Goal: Task Accomplishment & Management: Use online tool/utility

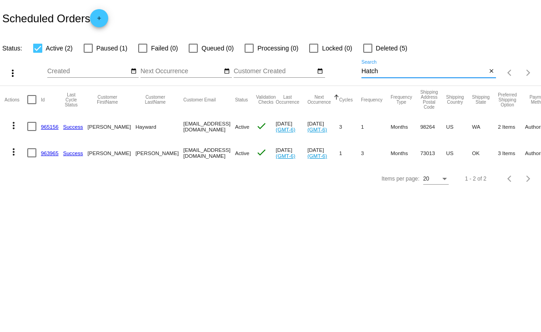
drag, startPoint x: 384, startPoint y: 71, endPoint x: 337, endPoint y: 71, distance: 46.8
click at [337, 71] on div "more_vert Oct Jan Feb Mar [DATE]" at bounding box center [270, 70] width 541 height 32
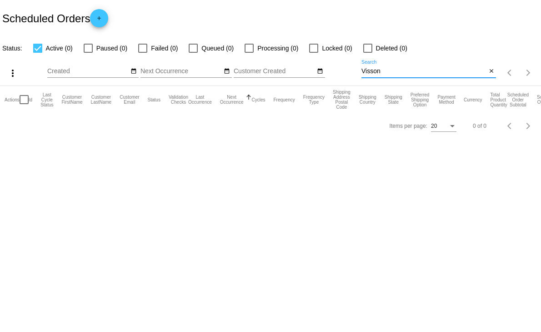
type input "Visson"
click at [87, 47] on div at bounding box center [88, 48] width 9 height 9
click at [88, 53] on input "Paused (0)" at bounding box center [88, 53] width 0 height 0
checkbox input "true"
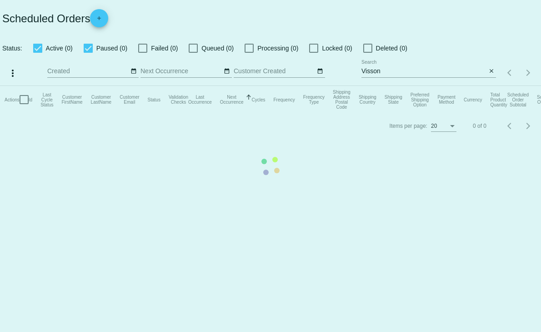
click at [37, 86] on mat-table "Actions Id Last Cycle Status Customer FirstName Customer LastName Customer Emai…" at bounding box center [270, 99] width 541 height 27
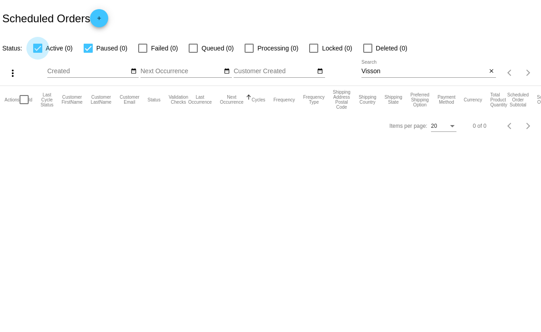
click at [37, 49] on div at bounding box center [37, 48] width 9 height 9
click at [37, 53] on input "Active (0)" at bounding box center [37, 53] width 0 height 0
checkbox input "false"
click at [144, 46] on div at bounding box center [142, 48] width 9 height 9
click at [143, 53] on input "Failed (0)" at bounding box center [142, 53] width 0 height 0
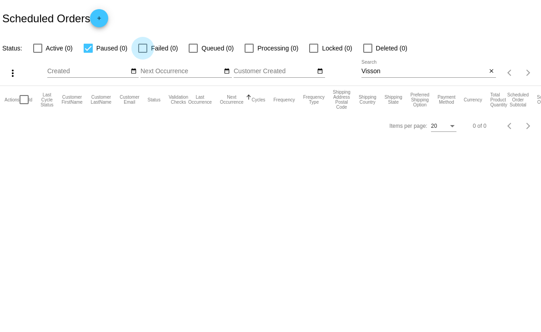
checkbox input "true"
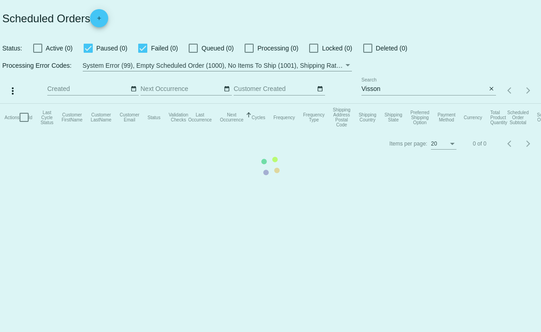
click at [88, 104] on mat-table "Actions Id Last Cycle Status Customer FirstName Customer LastName Customer Emai…" at bounding box center [270, 117] width 541 height 27
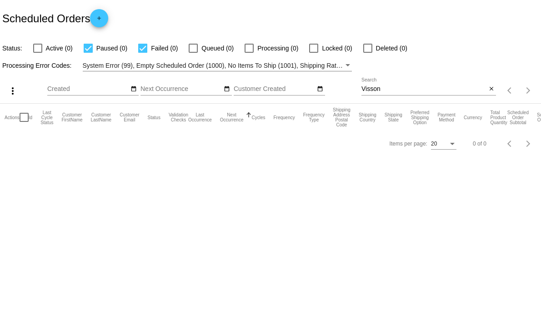
click at [87, 48] on div at bounding box center [88, 48] width 9 height 9
click at [88, 53] on input "Paused (0)" at bounding box center [88, 53] width 0 height 0
checkbox input "false"
click at [365, 48] on div at bounding box center [367, 48] width 9 height 9
click at [367, 53] on input "Deleted (0)" at bounding box center [367, 53] width 0 height 0
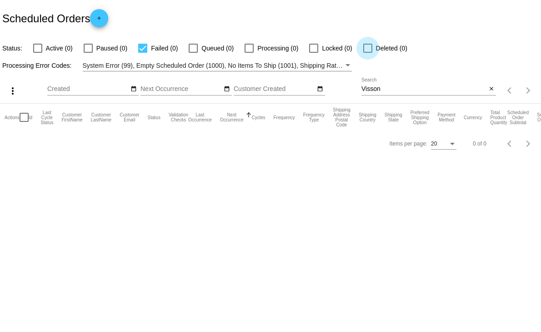
checkbox input "true"
click at [142, 47] on div at bounding box center [142, 48] width 9 height 9
click at [142, 53] on input "Failed (0)" at bounding box center [142, 53] width 0 height 0
checkbox input "false"
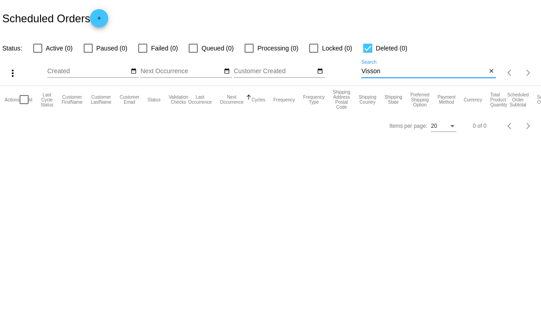
drag, startPoint x: 384, startPoint y: 68, endPoint x: 334, endPoint y: 75, distance: 50.6
click at [334, 75] on div "more_vert Oct Jan Feb Mar [DATE]" at bounding box center [270, 70] width 541 height 32
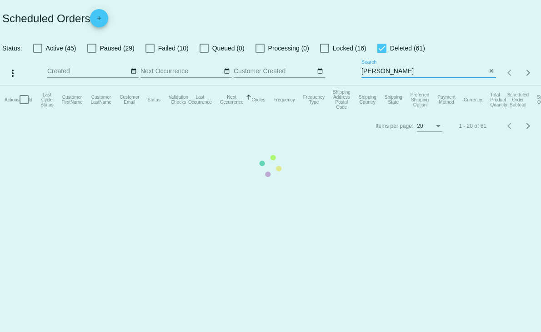
type input "[PERSON_NAME]"
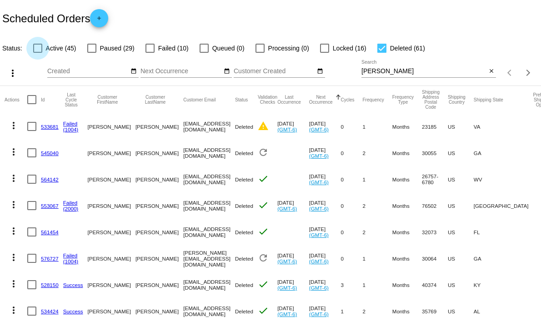
click at [35, 50] on div at bounding box center [37, 48] width 9 height 9
click at [37, 53] on input "Active (45)" at bounding box center [37, 53] width 0 height 0
checkbox input "true"
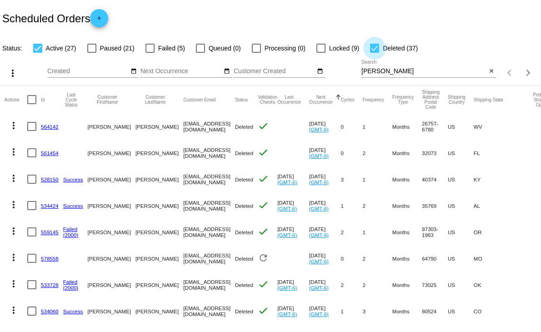
click at [376, 50] on div at bounding box center [374, 48] width 9 height 9
click at [374, 53] on input "Deleted (37)" at bounding box center [374, 53] width 0 height 0
checkbox input "false"
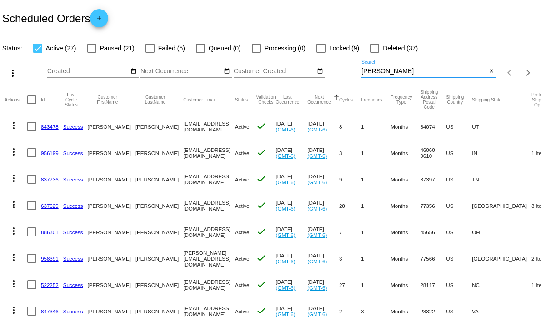
drag, startPoint x: 378, startPoint y: 70, endPoint x: 343, endPoint y: 74, distance: 35.3
click at [343, 74] on div "more_vert Oct Jan Feb Mar [DATE]" at bounding box center [270, 70] width 541 height 32
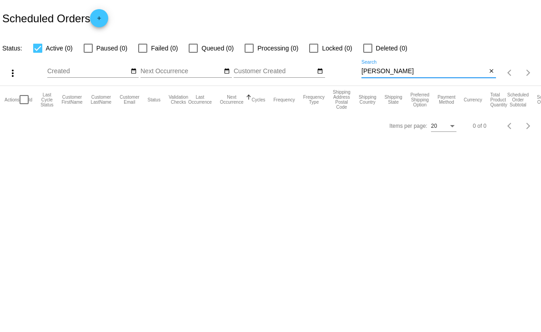
drag, startPoint x: 405, startPoint y: 68, endPoint x: 344, endPoint y: 66, distance: 61.4
click at [344, 66] on div "more_vert Oct Jan Feb Mar [DATE]" at bounding box center [270, 70] width 541 height 32
type input "[PERSON_NAME]"
